Goal: Transaction & Acquisition: Purchase product/service

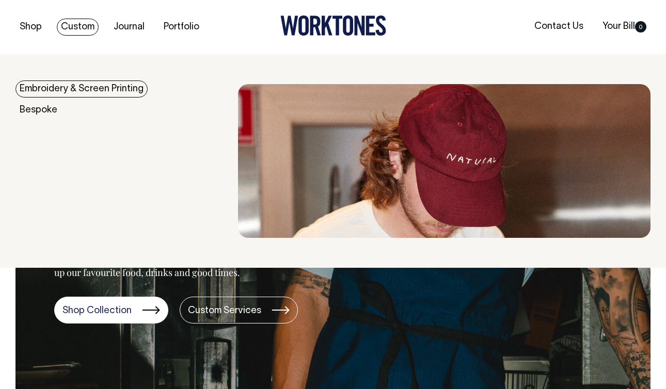
click at [66, 91] on link "Embroidery & Screen Printing" at bounding box center [81, 89] width 132 height 17
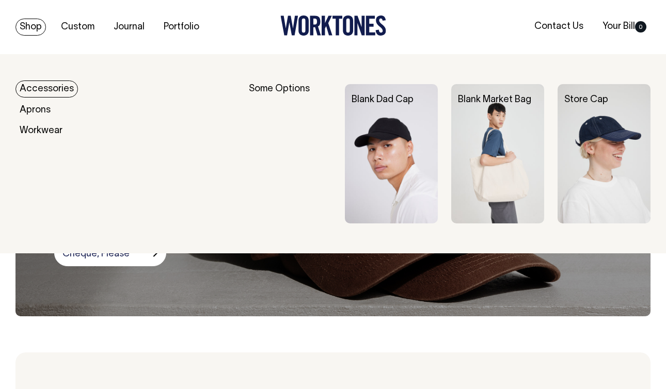
click at [51, 90] on link "Accessories" at bounding box center [46, 89] width 62 height 17
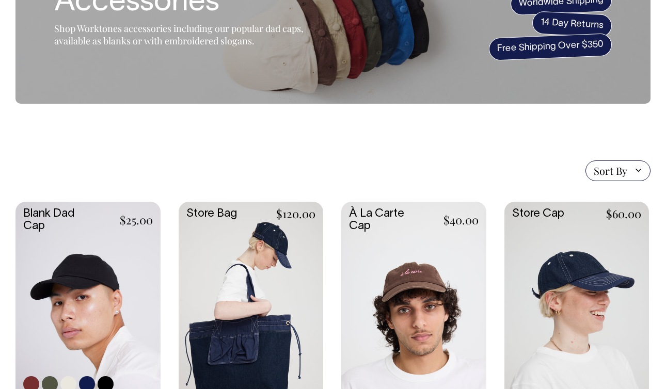
click at [103, 281] on link at bounding box center [87, 309] width 145 height 215
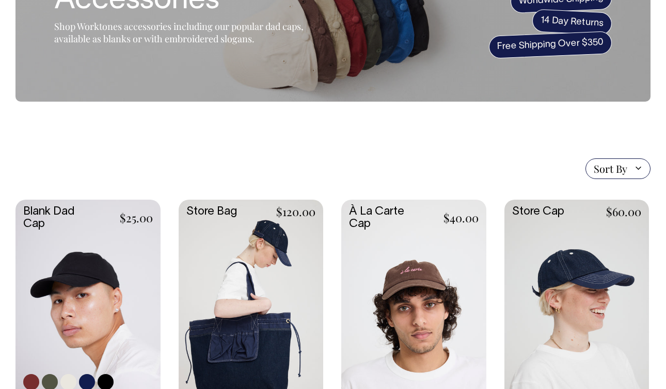
scroll to position [112, 0]
